Goal: Complete application form

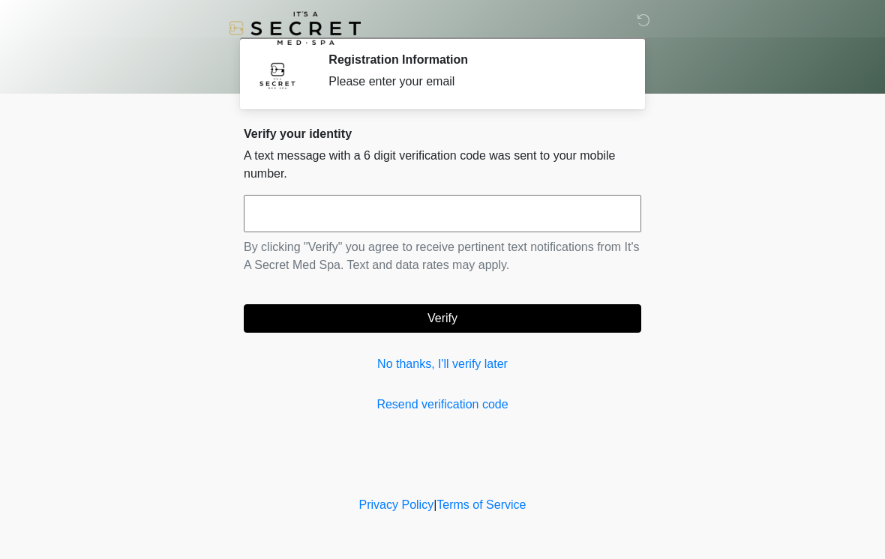
click at [552, 207] on input "text" at bounding box center [442, 213] width 397 height 37
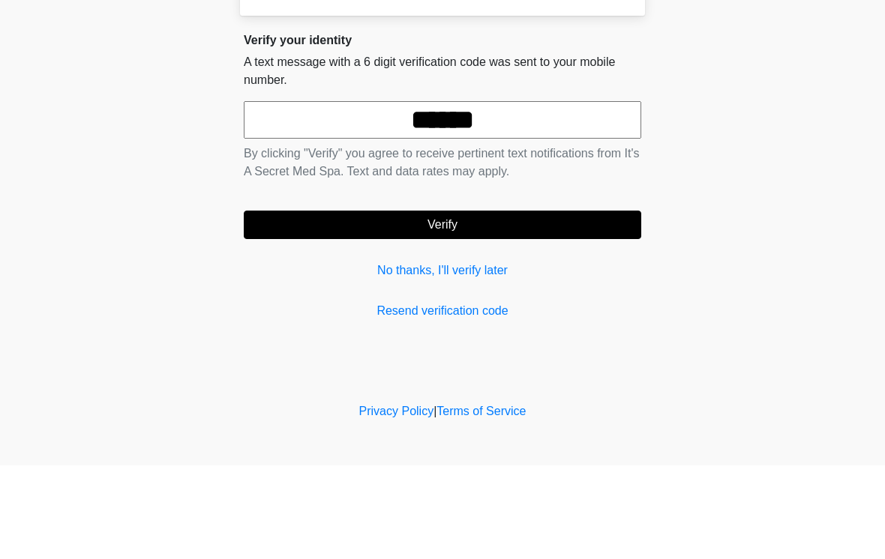
type input "******"
click at [618, 304] on button "Verify" at bounding box center [442, 318] width 397 height 28
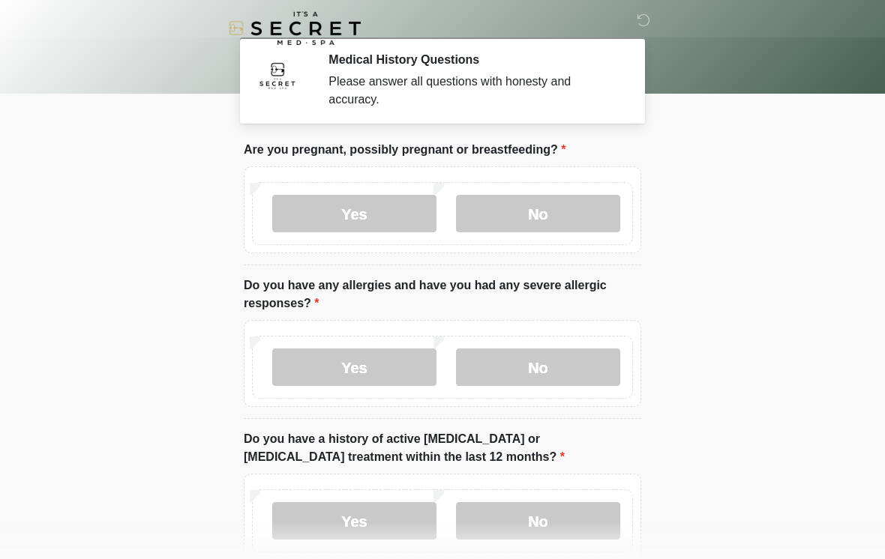
click at [517, 211] on label "No" at bounding box center [538, 213] width 164 height 37
click at [571, 364] on label "No" at bounding box center [538, 367] width 164 height 37
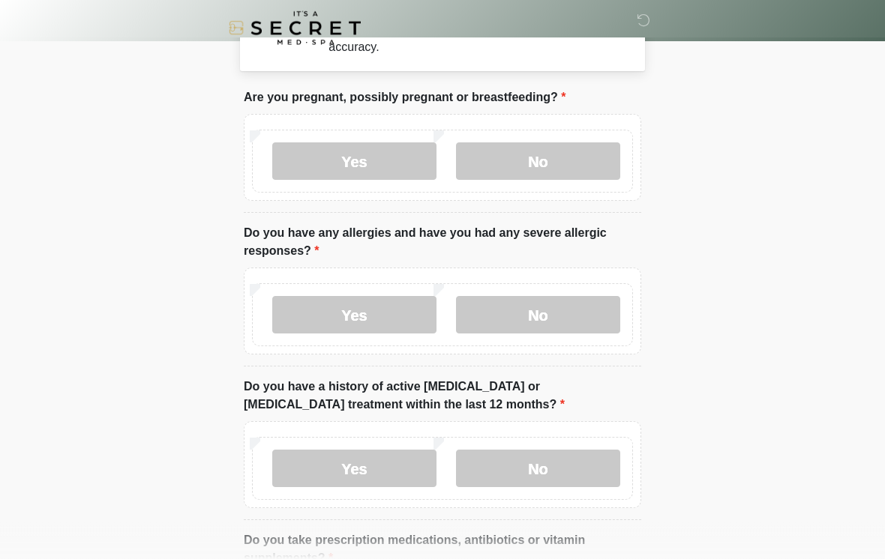
scroll to position [52, 0]
click at [582, 467] on label "No" at bounding box center [538, 468] width 164 height 37
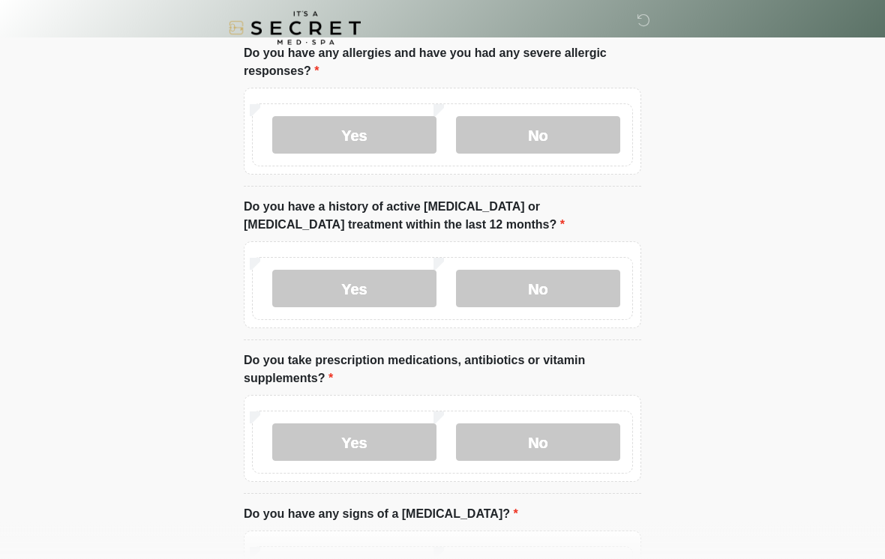
scroll to position [232, 0]
click at [295, 439] on label "Yes" at bounding box center [354, 442] width 164 height 37
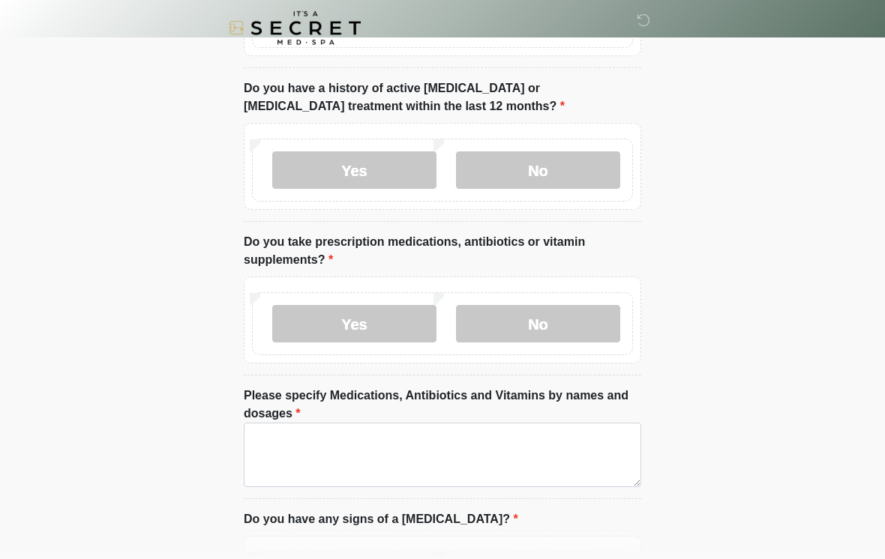
scroll to position [352, 0]
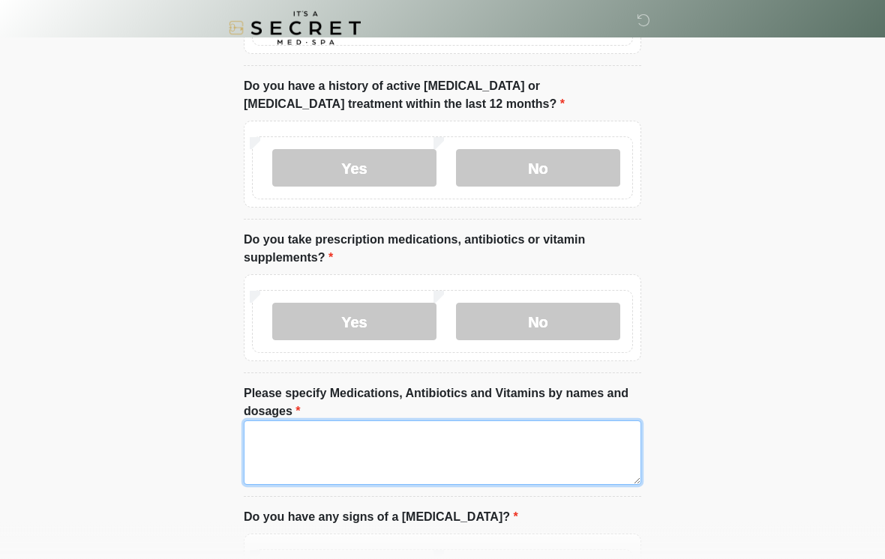
click at [276, 448] on textarea "Please specify Medications, Antibiotics and Vitamins by names and dosages" at bounding box center [442, 453] width 397 height 64
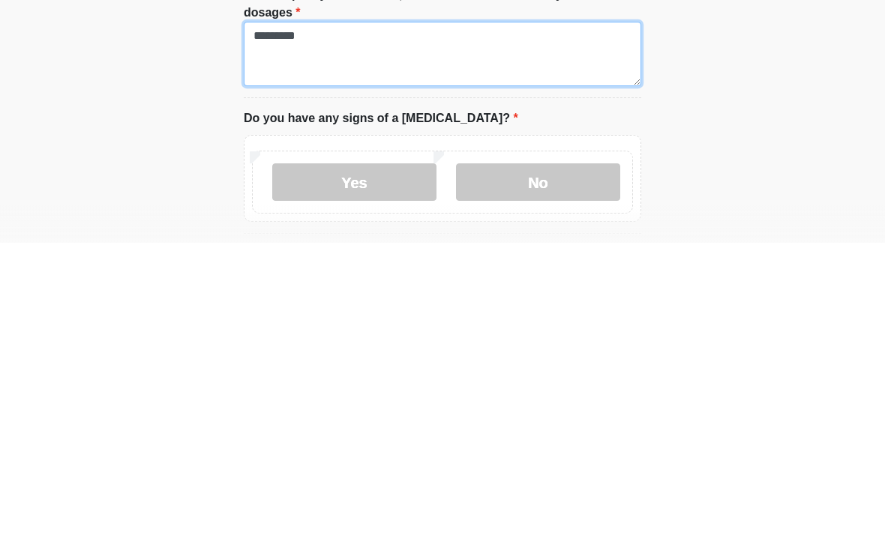
scroll to position [436, 0]
type textarea "*********"
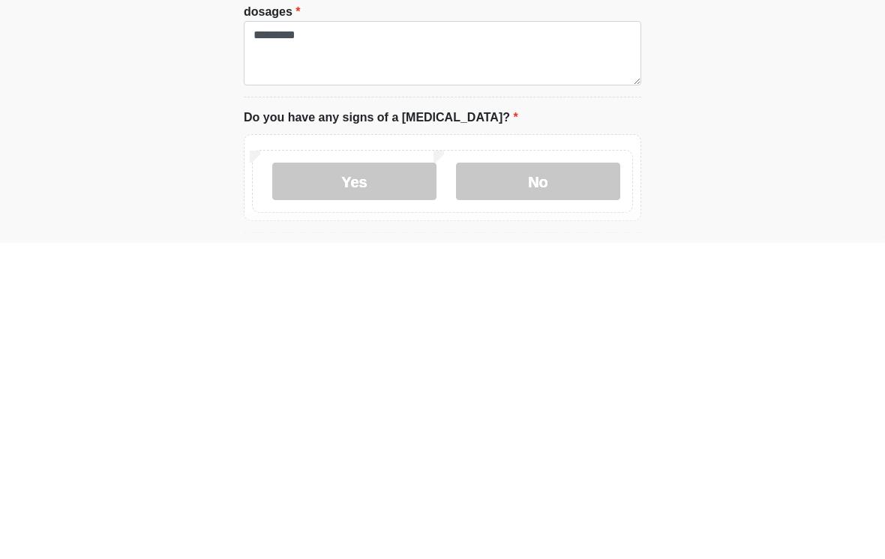
click at [564, 479] on label "No" at bounding box center [538, 497] width 164 height 37
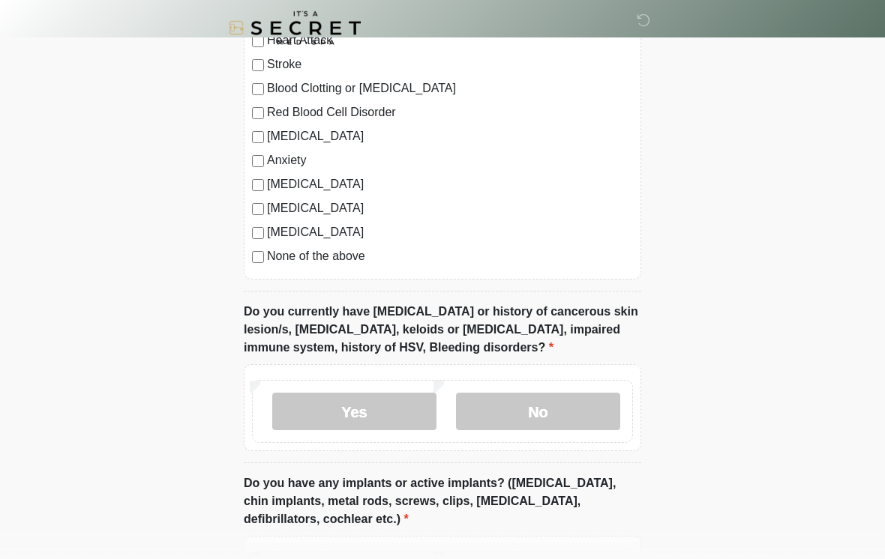
click at [608, 402] on label "No" at bounding box center [538, 412] width 164 height 37
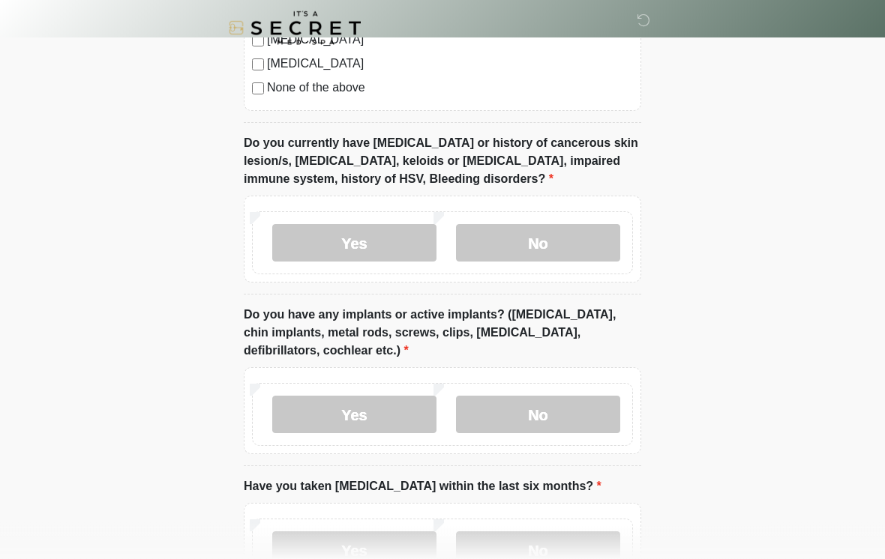
scroll to position [1235, 0]
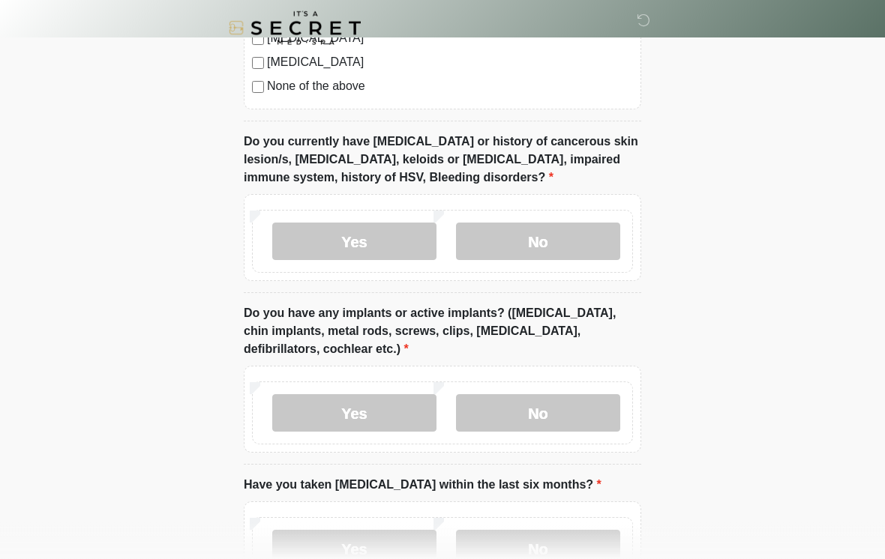
click at [286, 420] on label "Yes" at bounding box center [354, 413] width 164 height 37
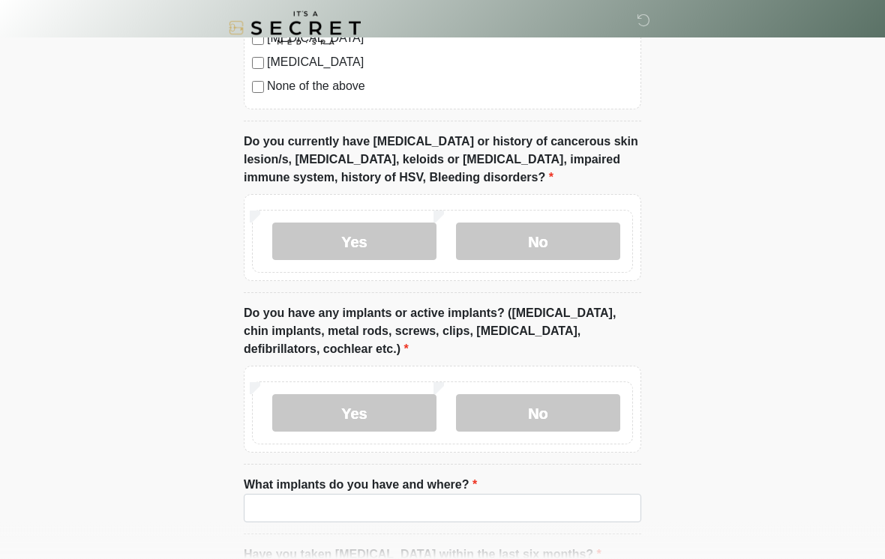
scroll to position [1235, 0]
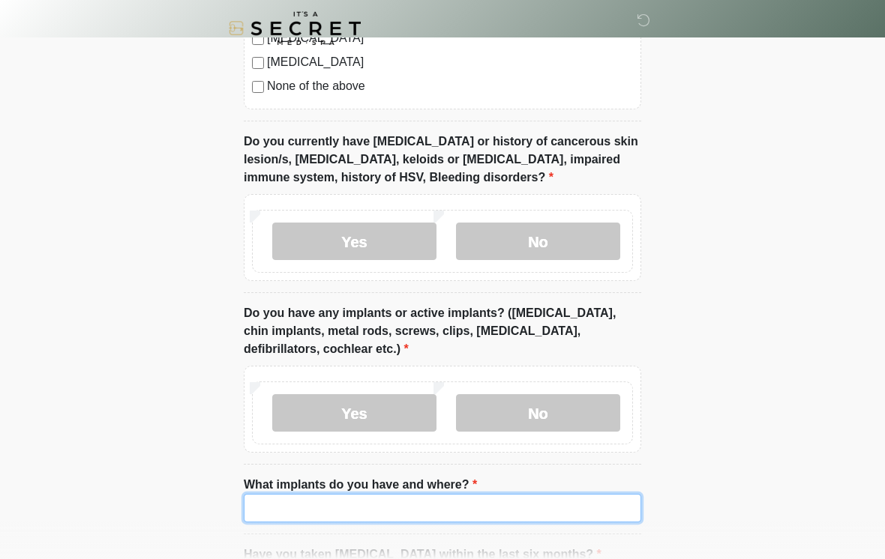
click at [289, 516] on input "What implants do you have and where?" at bounding box center [442, 508] width 397 height 28
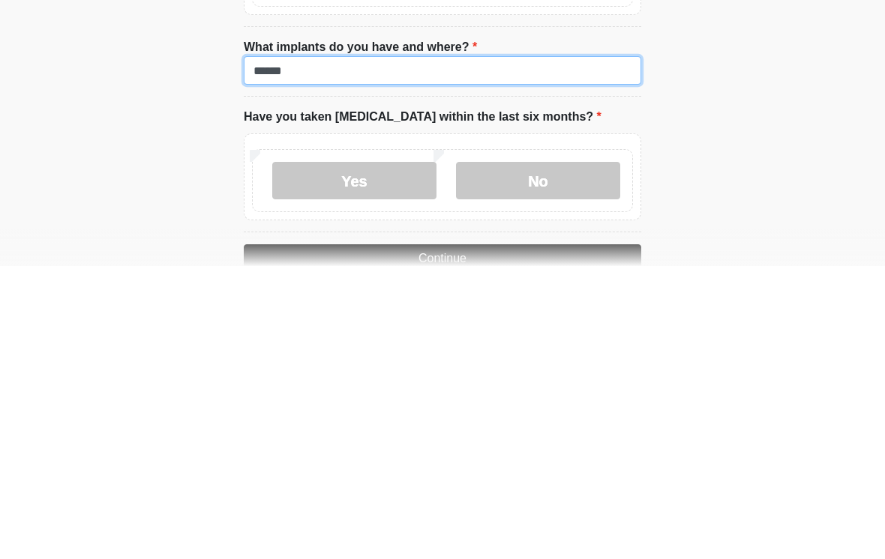
scroll to position [1399, 0]
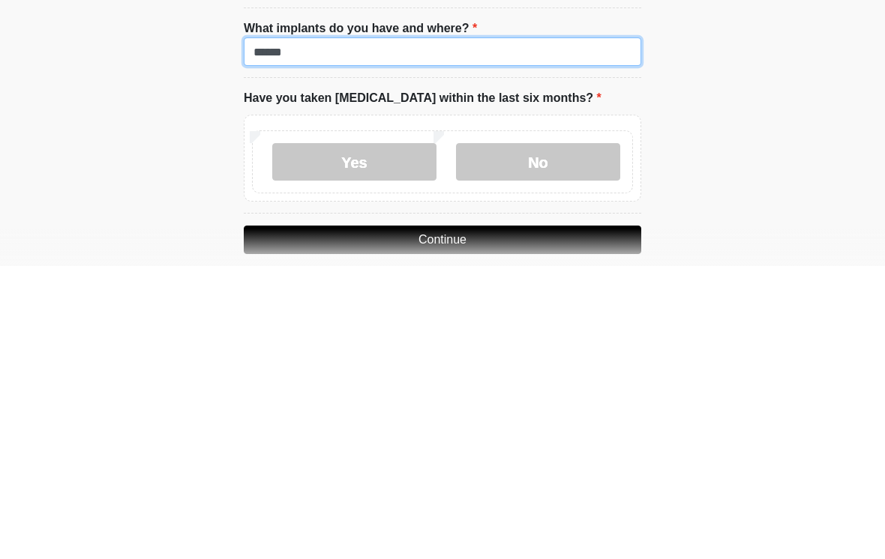
type input "******"
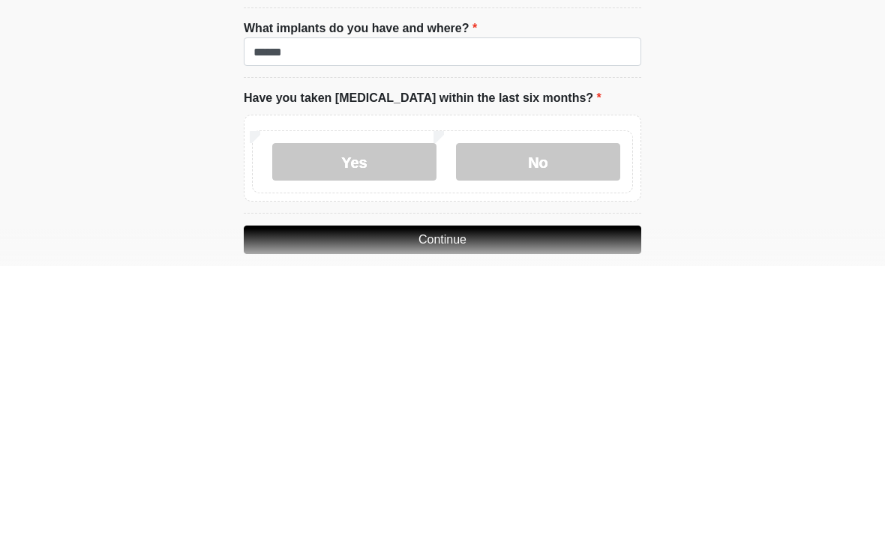
click at [542, 436] on label "No" at bounding box center [538, 454] width 164 height 37
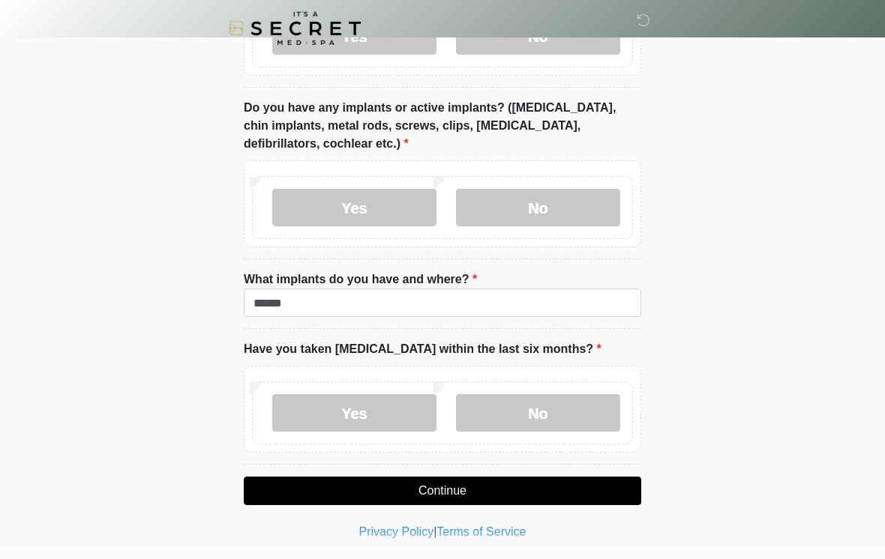
click at [606, 484] on button "Continue" at bounding box center [442, 491] width 397 height 28
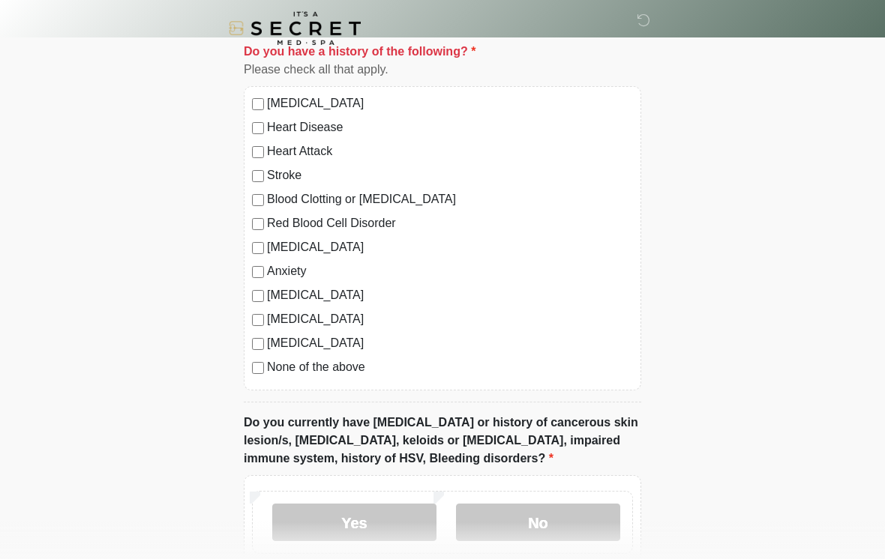
scroll to position [956, 0]
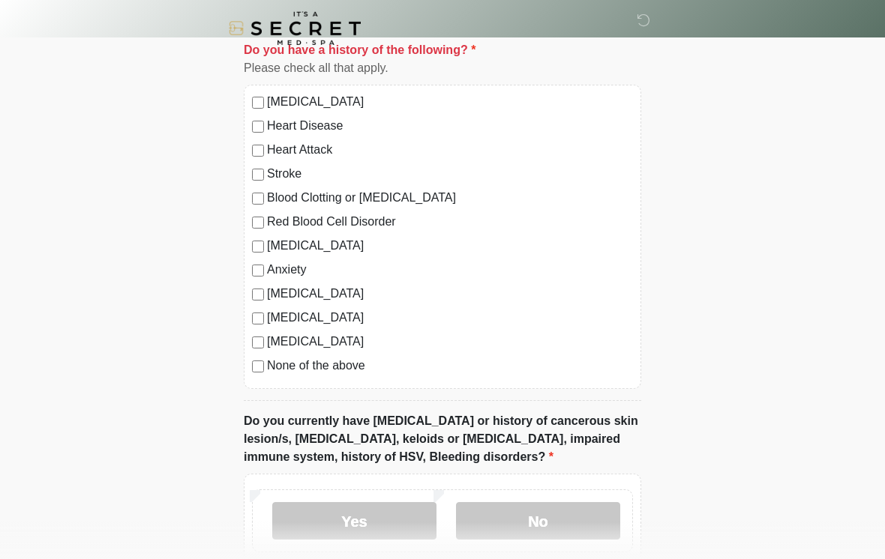
click at [584, 525] on label "No" at bounding box center [538, 520] width 164 height 37
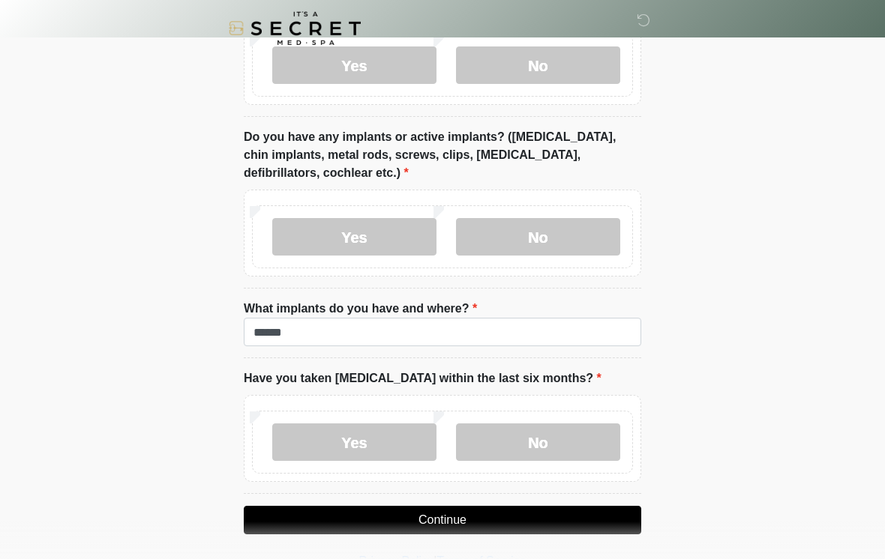
scroll to position [1441, 0]
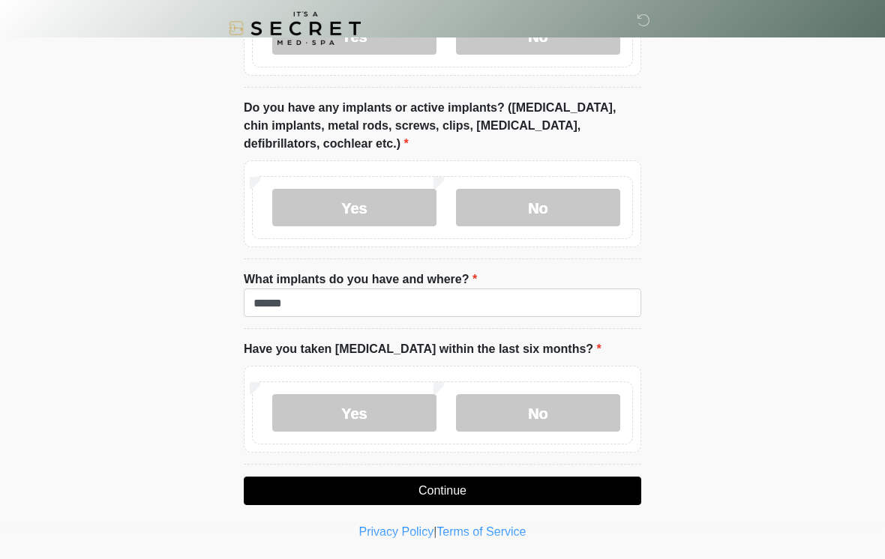
click at [607, 477] on button "Continue" at bounding box center [442, 491] width 397 height 28
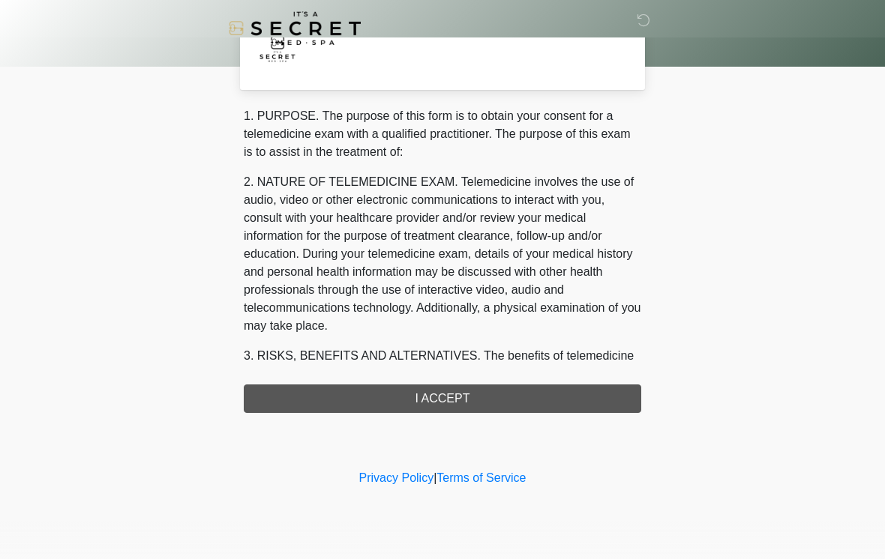
scroll to position [0, 0]
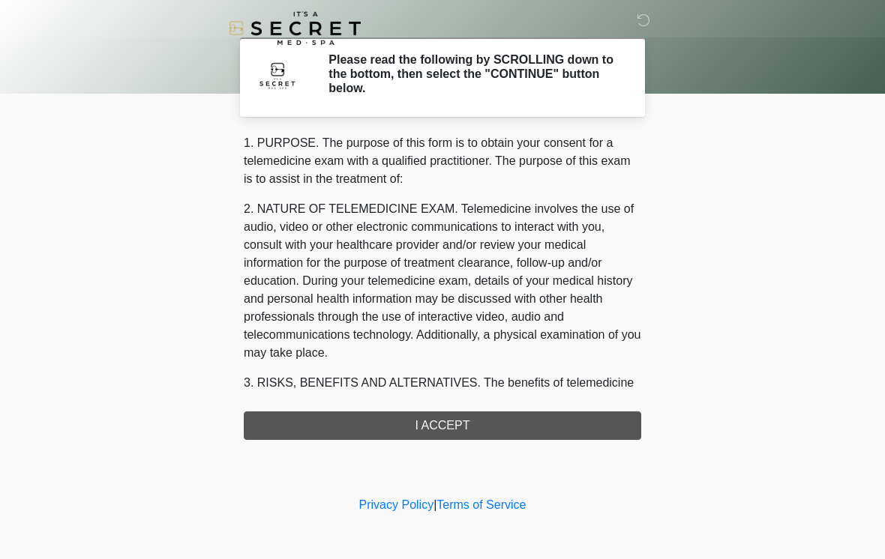
click at [600, 430] on div "1. PURPOSE. The purpose of this form is to obtain your consent for a telemedici…" at bounding box center [442, 287] width 397 height 306
click at [604, 422] on div "1. PURPOSE. The purpose of this form is to obtain your consent for a telemedici…" at bounding box center [442, 287] width 397 height 306
click at [337, 435] on div "1. PURPOSE. The purpose of this form is to obtain your consent for a telemedici…" at bounding box center [442, 287] width 397 height 306
click at [445, 427] on div "1. PURPOSE. The purpose of this form is to obtain your consent for a telemedici…" at bounding box center [442, 287] width 397 height 306
click at [468, 425] on div "1. PURPOSE. The purpose of this form is to obtain your consent for a telemedici…" at bounding box center [442, 287] width 397 height 306
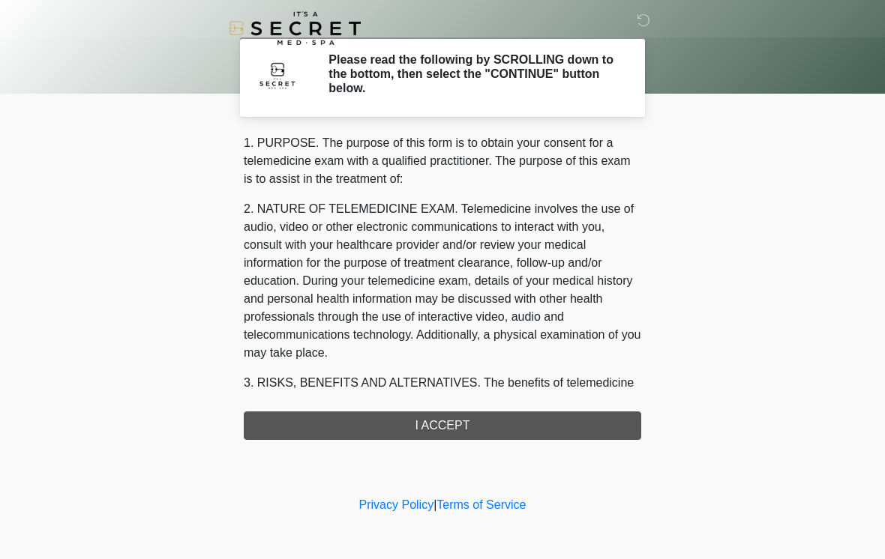
click at [468, 424] on div "1. PURPOSE. The purpose of this form is to obtain your consent for a telemedici…" at bounding box center [442, 287] width 397 height 306
click at [449, 405] on div "1. PURPOSE. The purpose of this form is to obtain your consent for a telemedici…" at bounding box center [442, 287] width 397 height 306
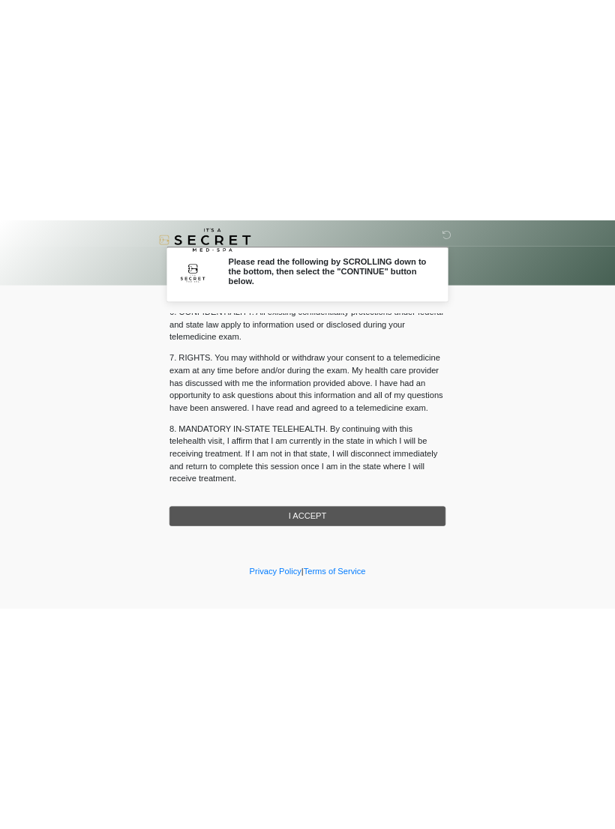
scroll to position [610, 0]
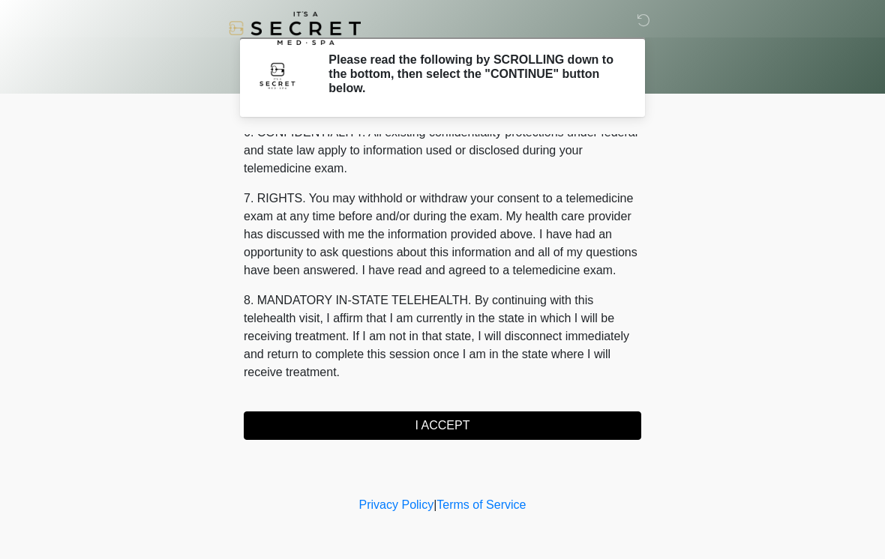
click at [529, 434] on button "I ACCEPT" at bounding box center [442, 426] width 397 height 28
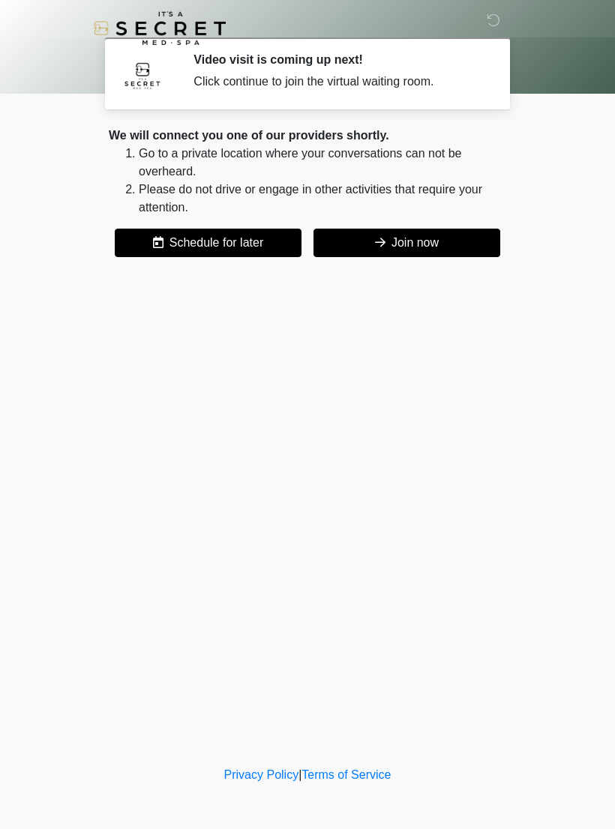
click at [376, 247] on icon at bounding box center [380, 242] width 10 height 12
click at [396, 238] on button "Join now" at bounding box center [406, 243] width 187 height 28
